Goal: Find specific page/section: Find specific page/section

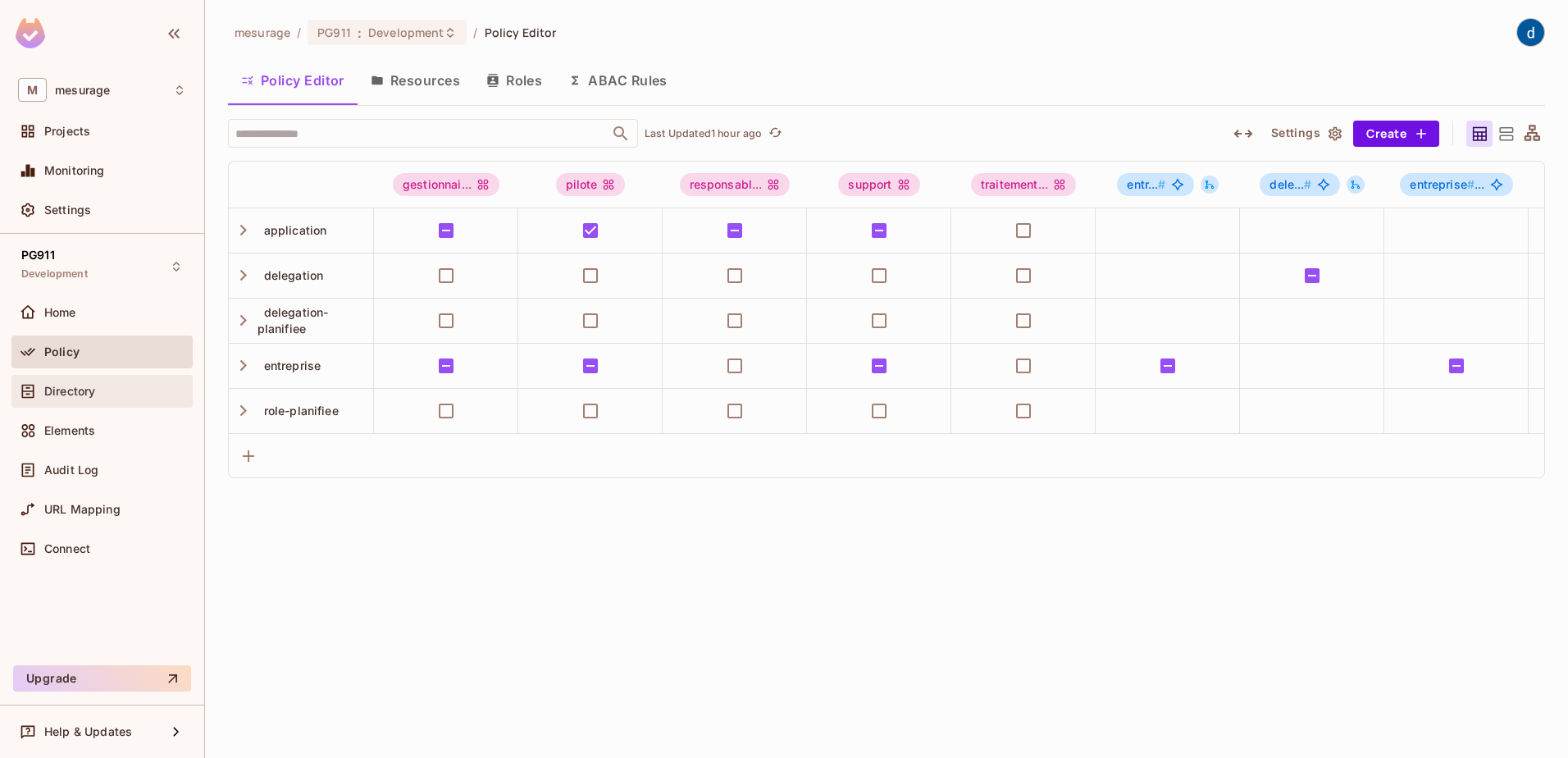
click at [75, 407] on div "Directory" at bounding box center [102, 392] width 181 height 33
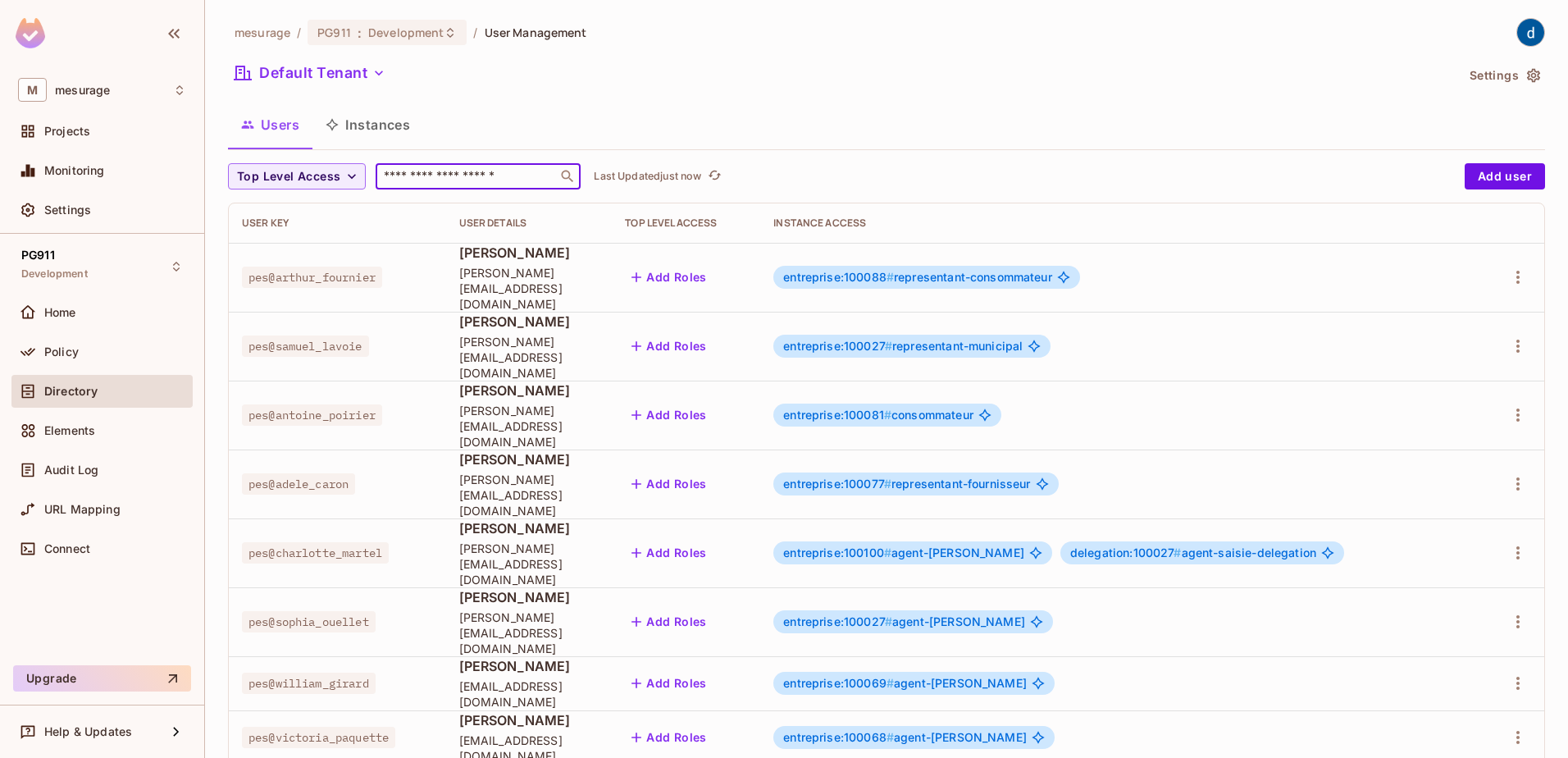
click at [437, 169] on input "text" at bounding box center [467, 176] width 172 height 16
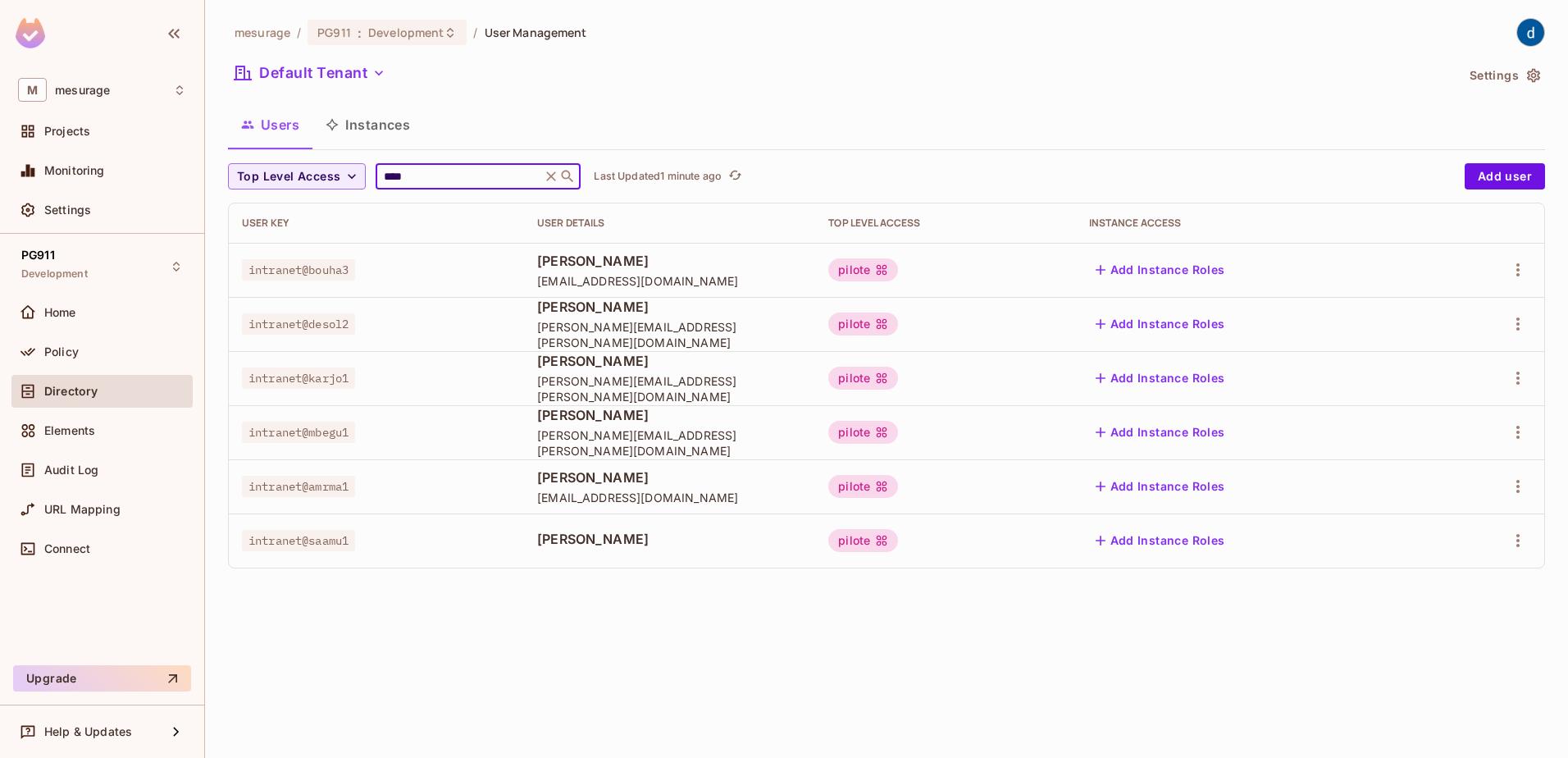
type input "****"
